Goal: Task Accomplishment & Management: Manage account settings

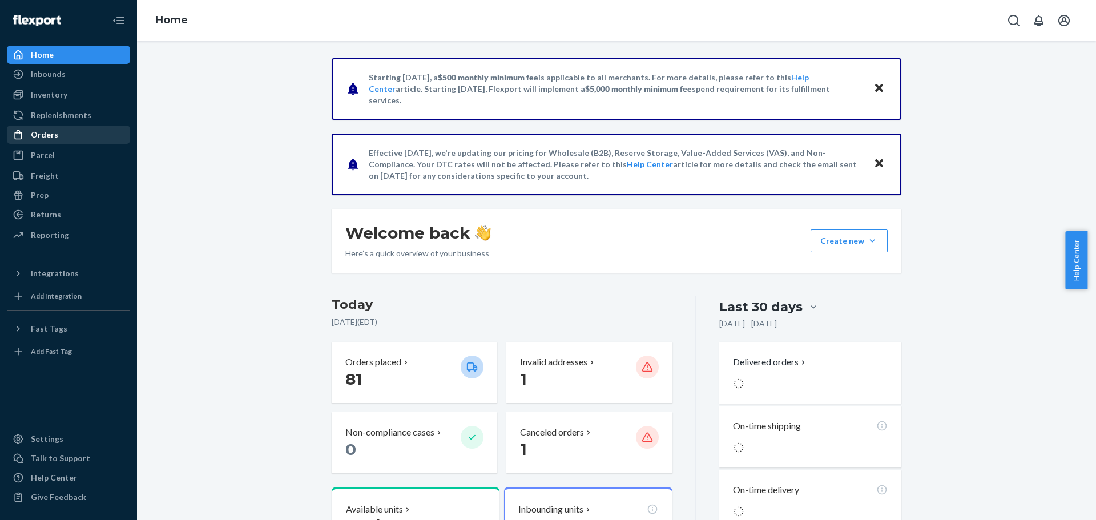
click at [63, 140] on div "Orders" at bounding box center [68, 135] width 121 height 16
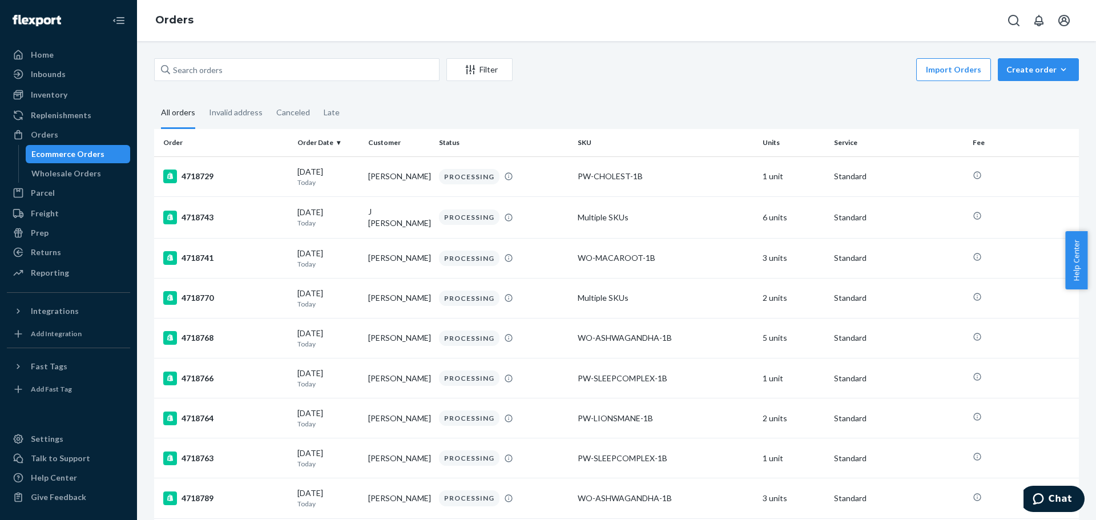
drag, startPoint x: 641, startPoint y: 95, endPoint x: 646, endPoint y: 89, distance: 7.7
